Goal: Information Seeking & Learning: Find specific page/section

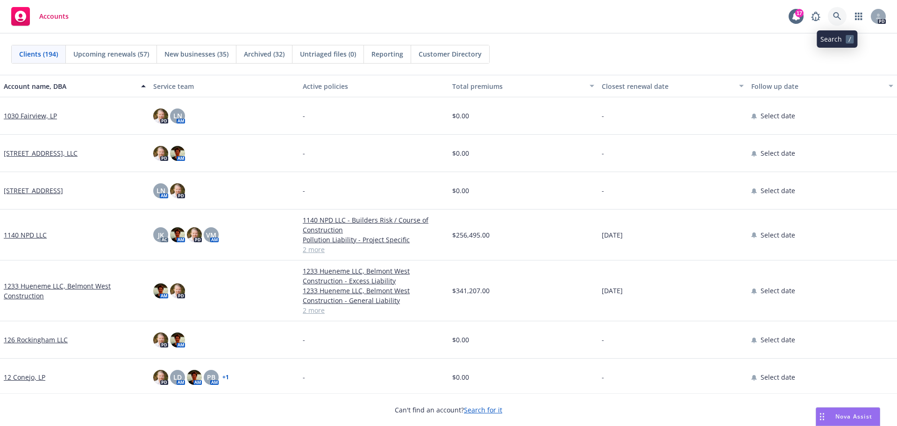
click at [840, 14] on icon at bounding box center [837, 16] width 8 height 8
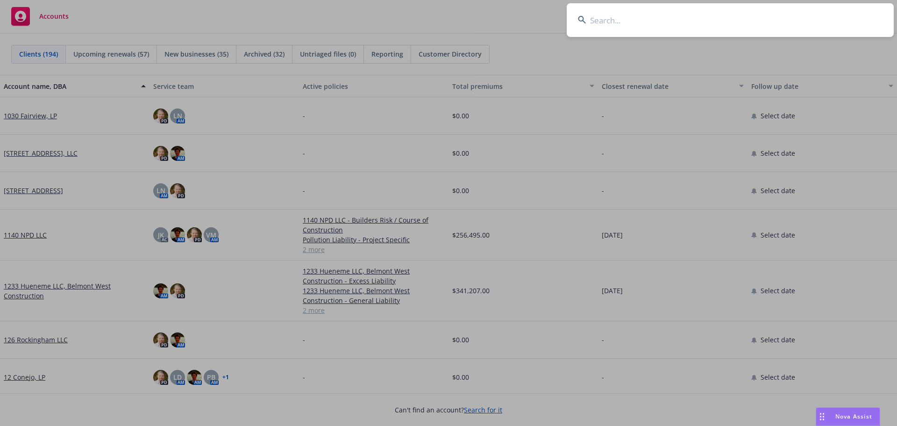
click at [601, 20] on input at bounding box center [730, 20] width 327 height 34
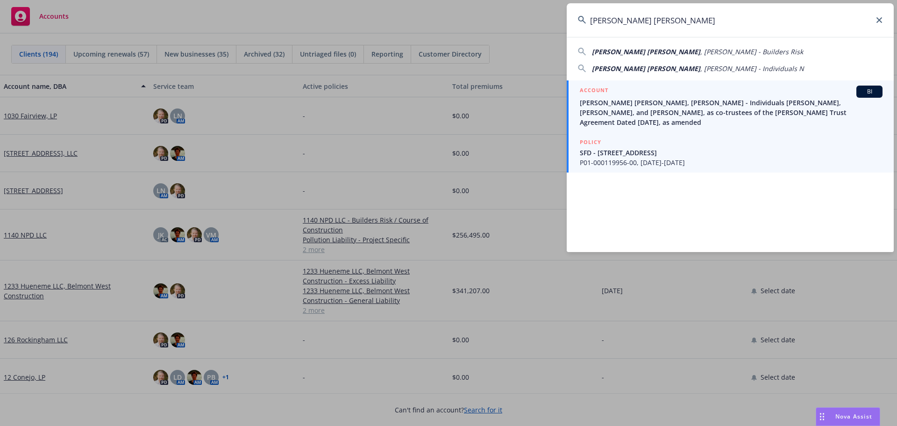
type input "Nicole Glantz Kagan"
click at [628, 109] on span "[PERSON_NAME] [PERSON_NAME], [PERSON_NAME] - Individuals [PERSON_NAME], [PERSON…" at bounding box center [731, 112] width 303 height 29
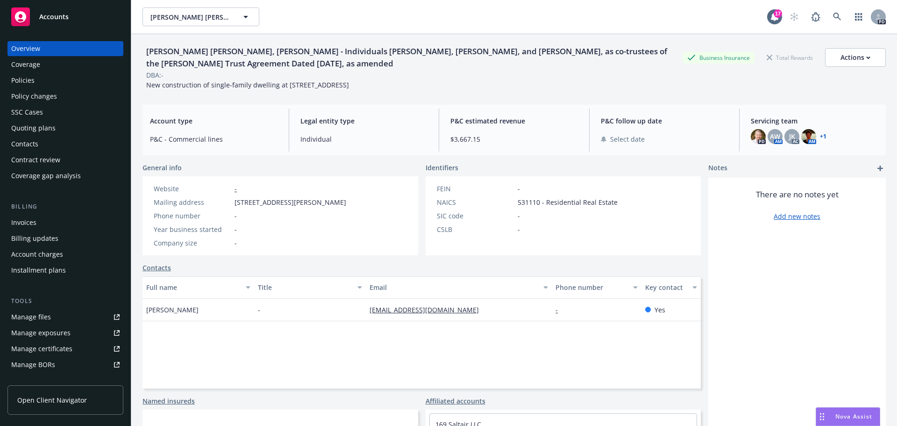
click at [28, 82] on div "Policies" at bounding box center [22, 80] width 23 height 15
click at [29, 82] on div "Policies" at bounding box center [22, 80] width 23 height 15
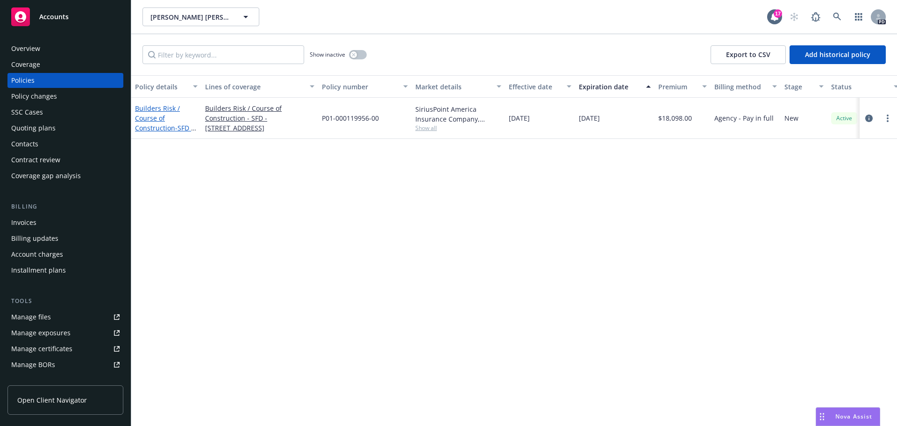
click at [154, 114] on link "Builders Risk / Course of Construction - SFD - 623 El Cerco Place, Pacific Pali…" at bounding box center [164, 123] width 59 height 38
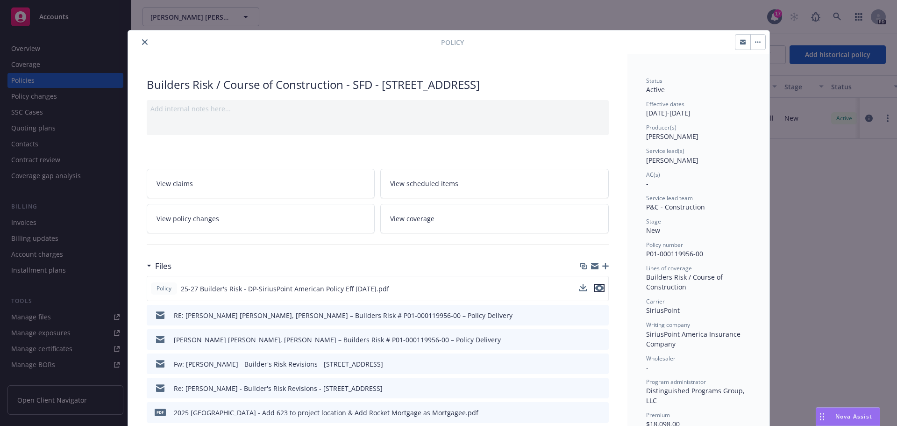
click at [599, 291] on icon "preview file" at bounding box center [599, 287] width 8 height 7
